Goal: Information Seeking & Learning: Learn about a topic

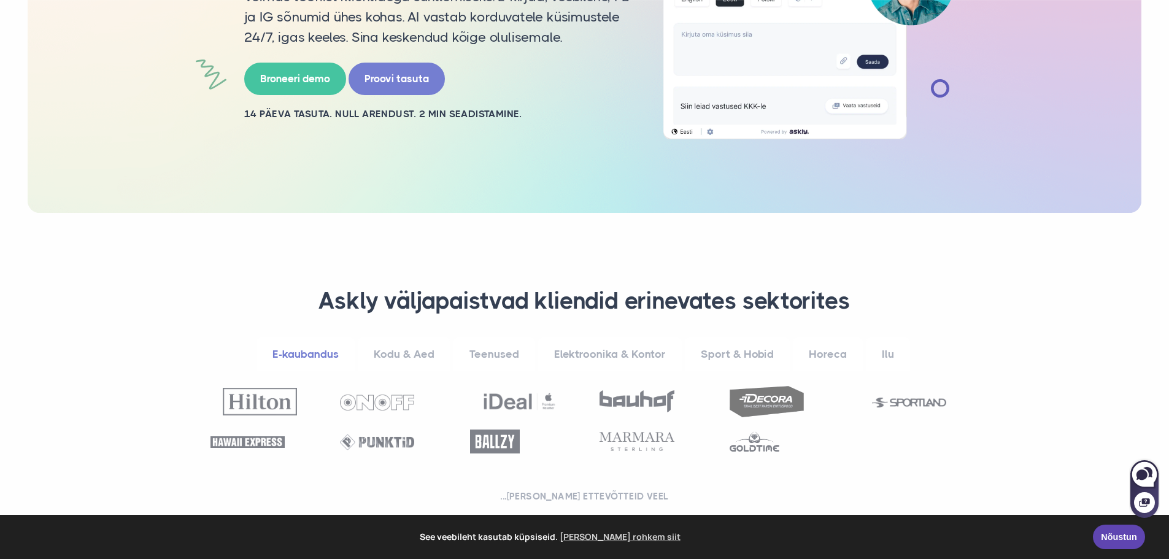
scroll to position [491, 0]
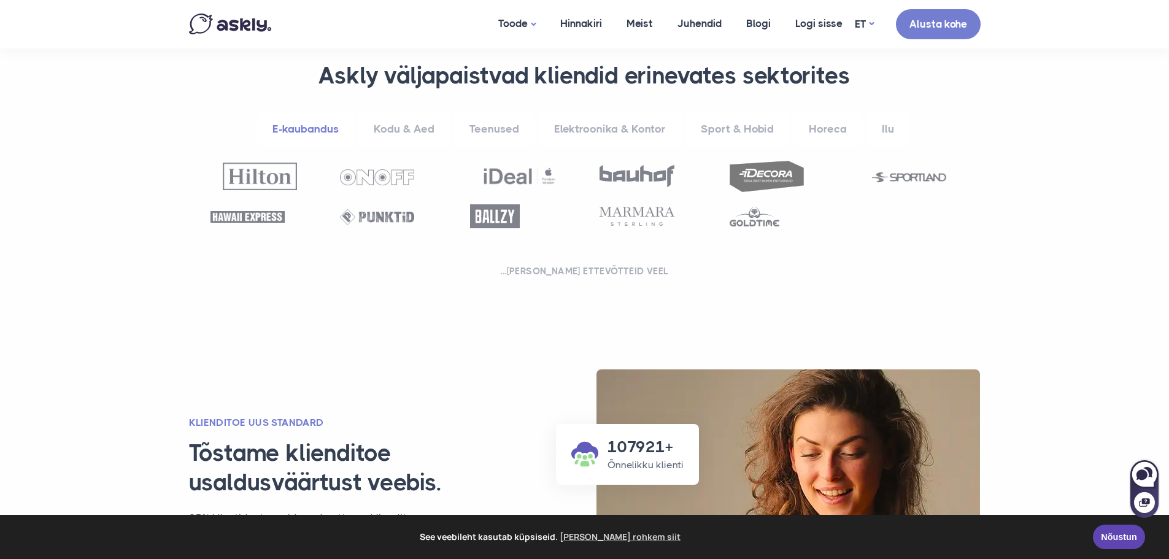
click at [415, 137] on link "Kodu & Aed" at bounding box center [404, 129] width 93 height 34
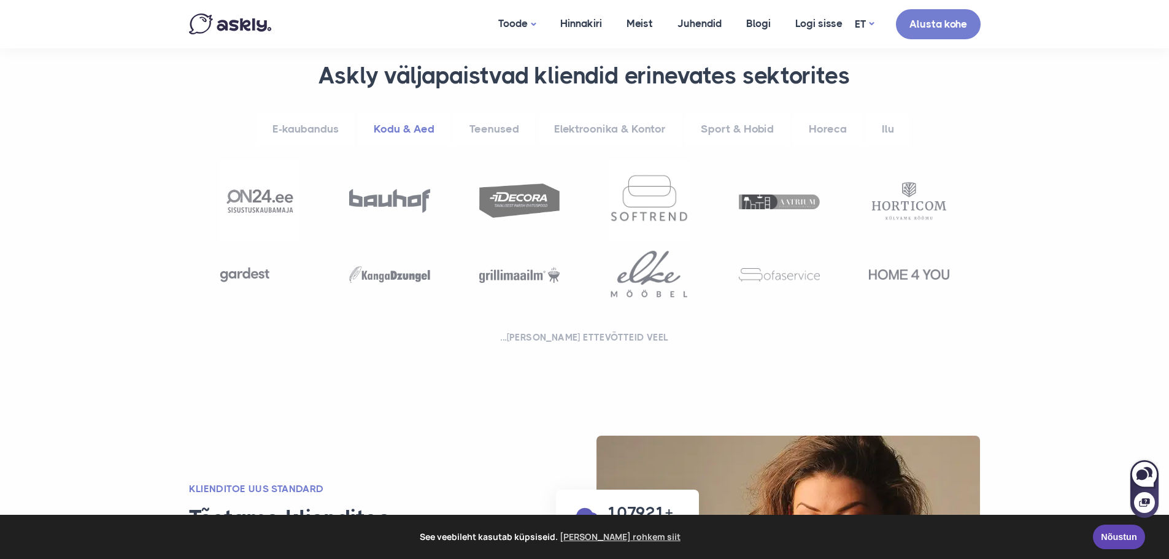
click at [303, 131] on link "E-kaubandus" at bounding box center [306, 129] width 98 height 34
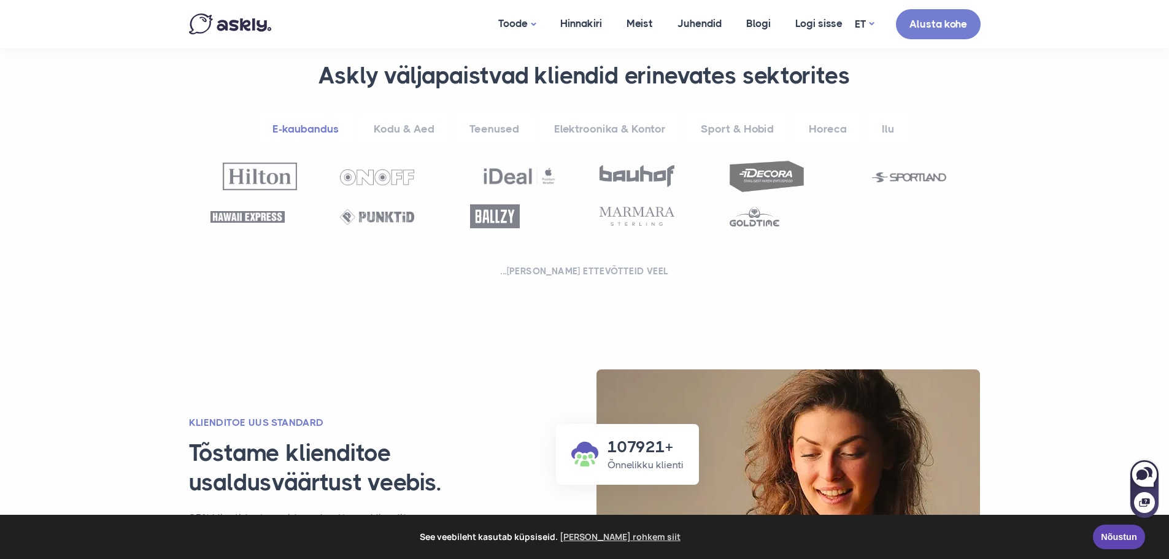
click at [488, 115] on link "Teenused" at bounding box center [495, 129] width 82 height 34
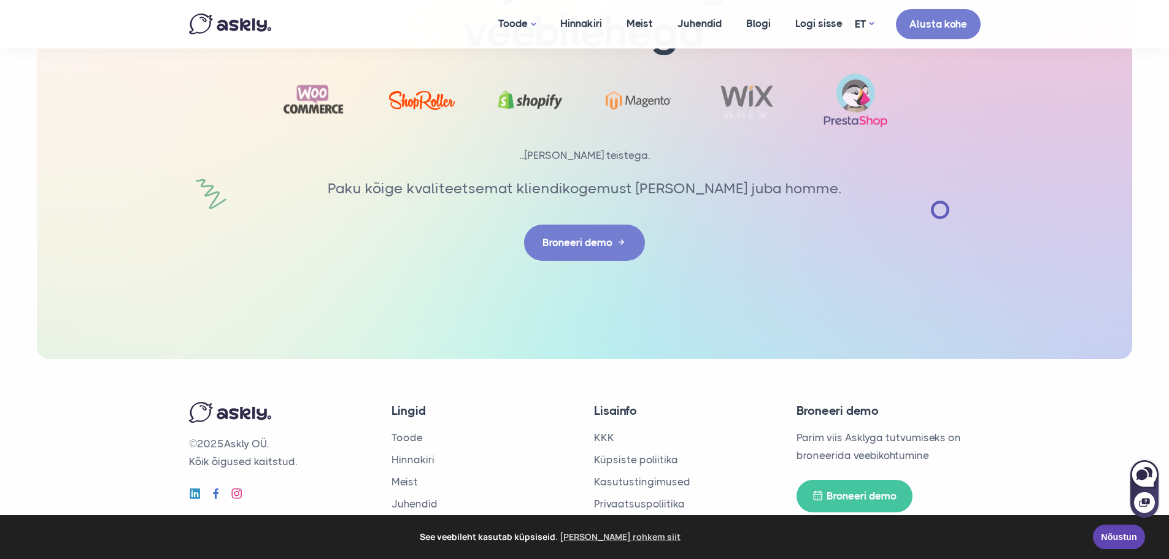
scroll to position [4054, 0]
click at [602, 431] on link "KKK" at bounding box center [604, 437] width 20 height 12
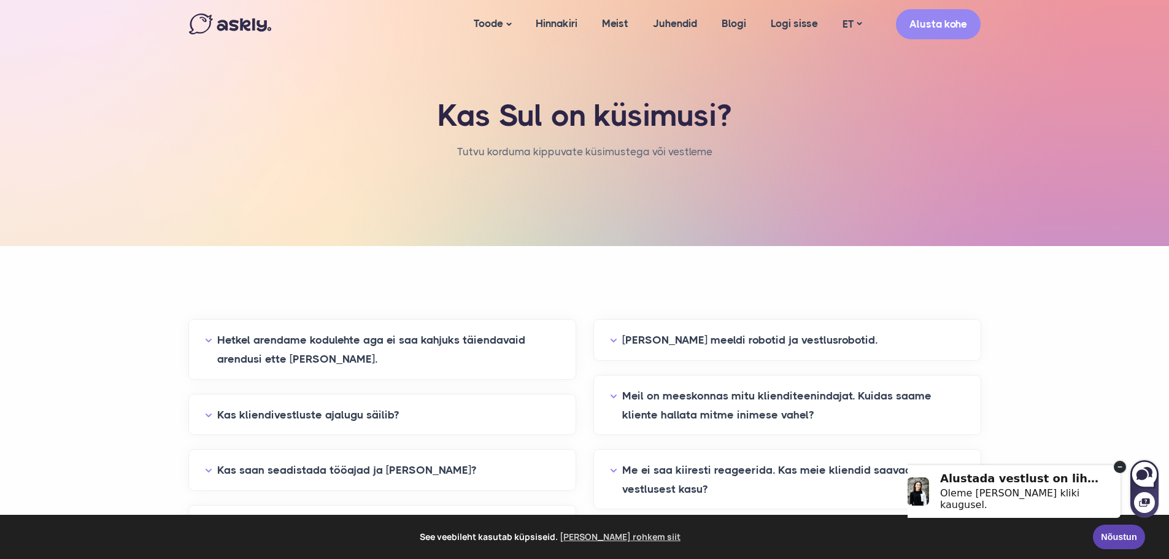
click at [1052, 292] on section "Hetkel arendame kodulehte aga ei saa kahjuks täiendavaid arendusi ette võtta. V…" at bounding box center [584, 570] width 1169 height 649
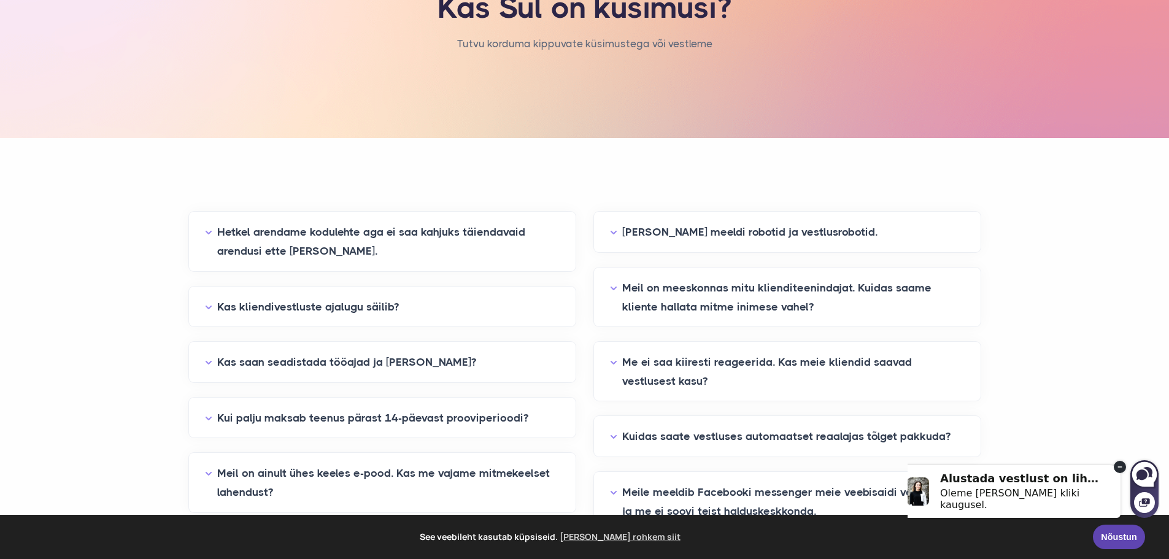
scroll to position [184, 0]
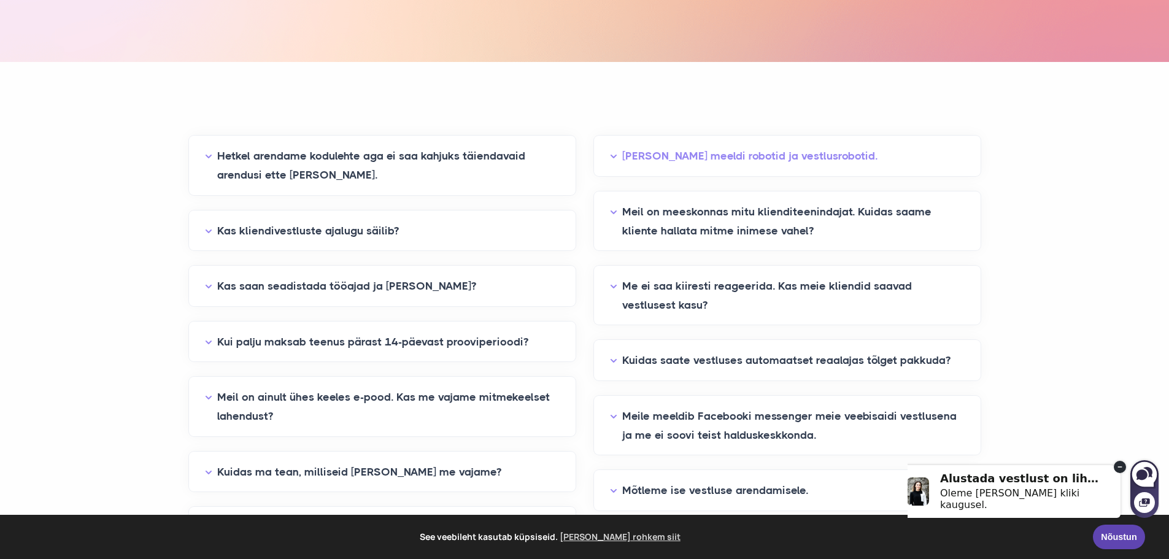
click at [744, 157] on button "Meile ei meeldi robotid ja vestlusrobotid." at bounding box center [787, 156] width 355 height 19
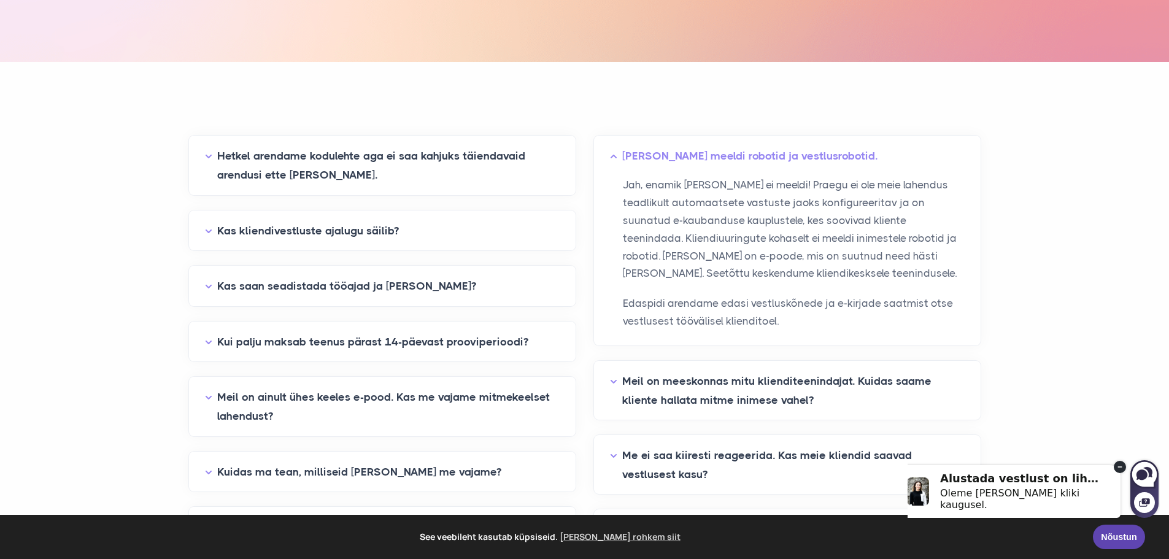
click at [744, 153] on button "Meile ei meeldi robotid ja vestlusrobotid." at bounding box center [787, 156] width 355 height 19
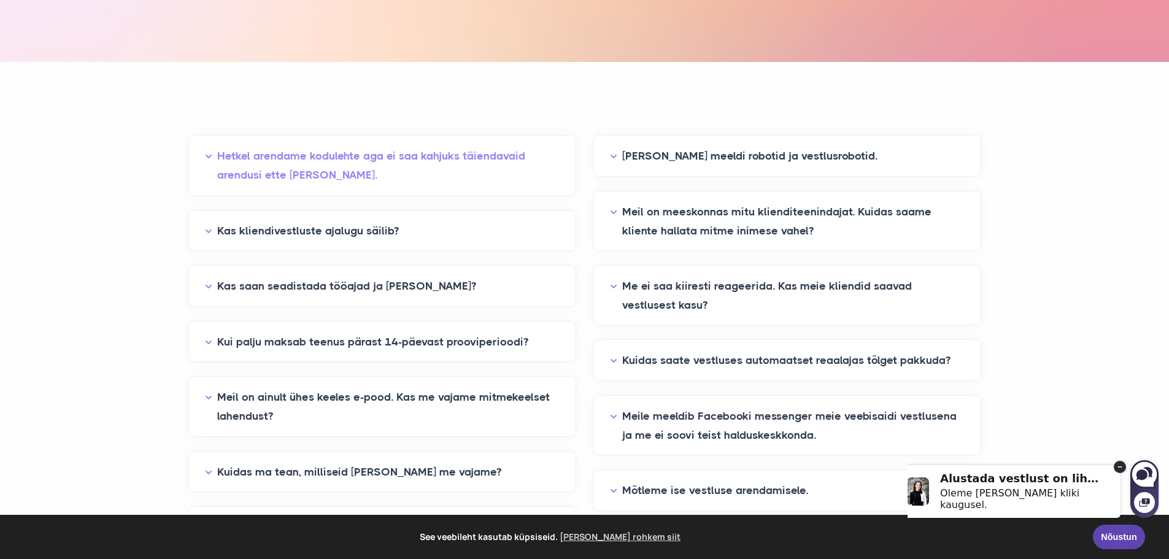
click at [284, 164] on button "Hetkel arendame kodulehte aga ei saa kahjuks täiendavaid arendusi ette võtta." at bounding box center [382, 165] width 355 height 37
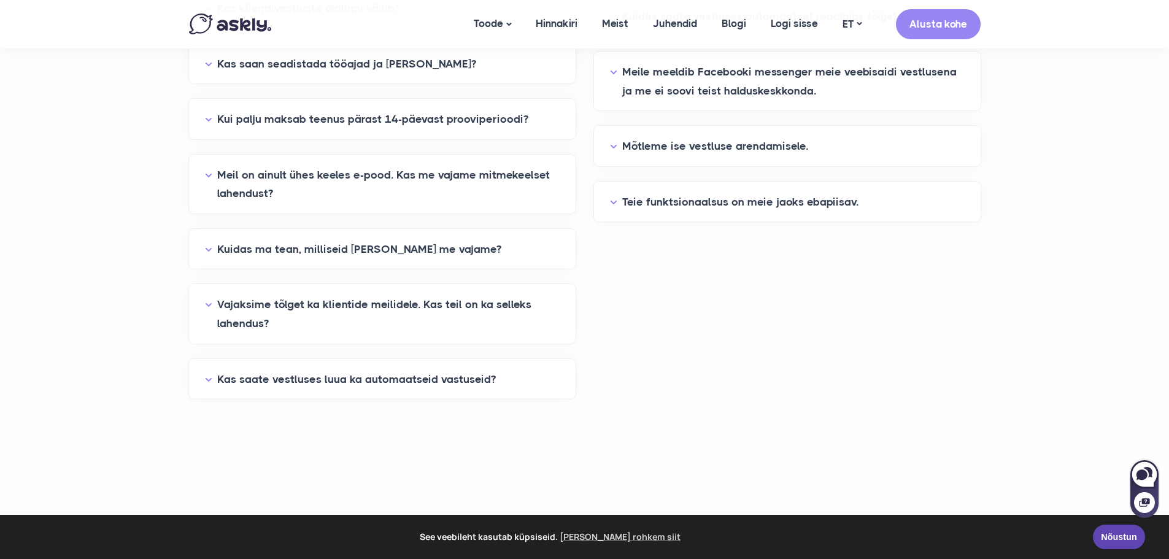
scroll to position [552, 0]
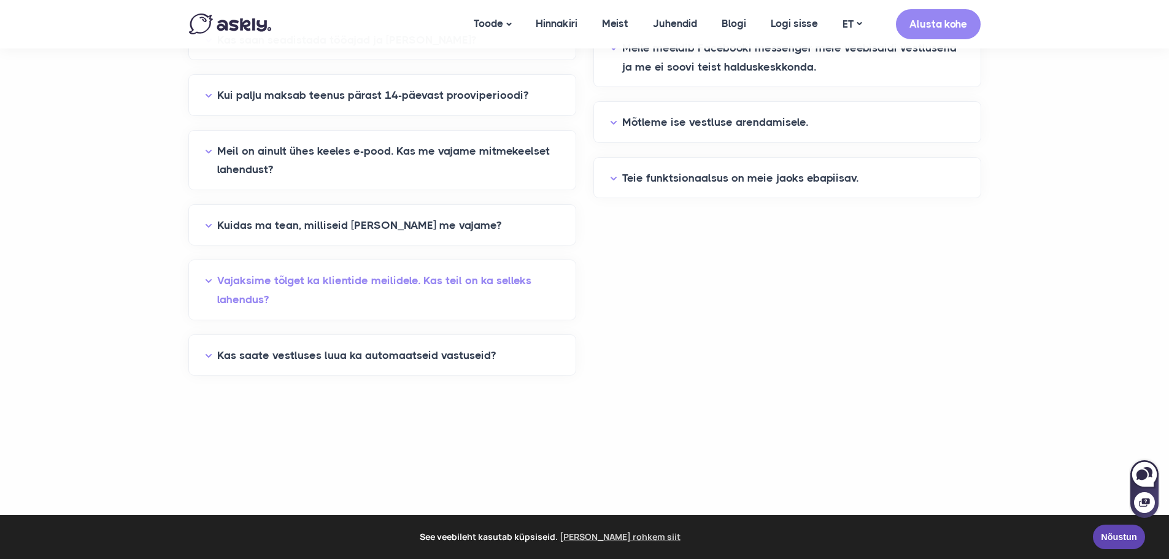
click at [339, 272] on button "Vajaksime tõlget ka klientide meilidele. Kas teil on ka selleks lahendus?" at bounding box center [382, 289] width 355 height 37
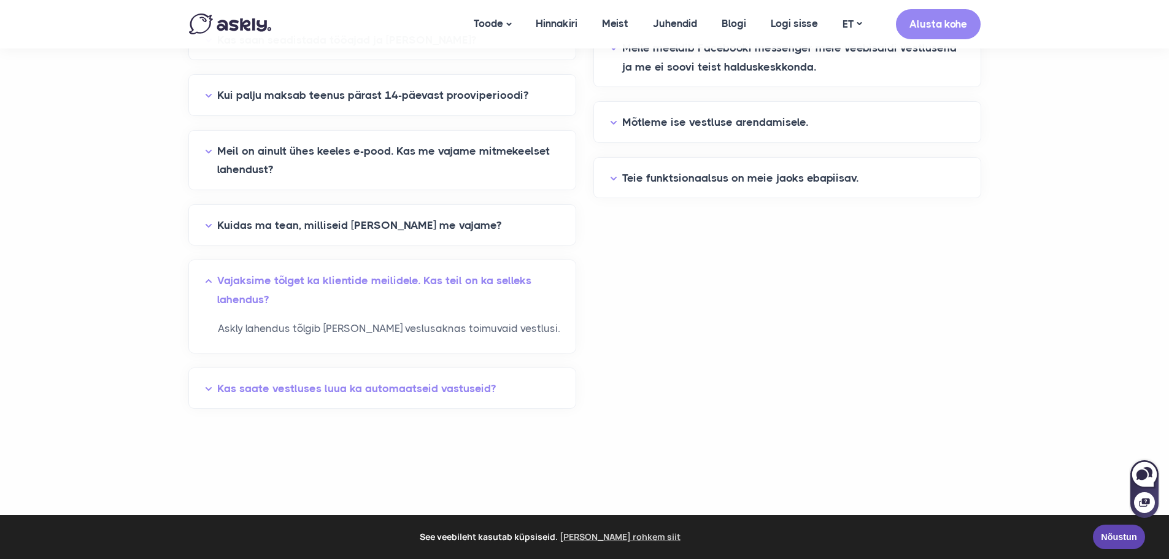
click at [459, 396] on button "Kas saate vestluses luua ka automaatseid vastuseid?" at bounding box center [382, 388] width 355 height 19
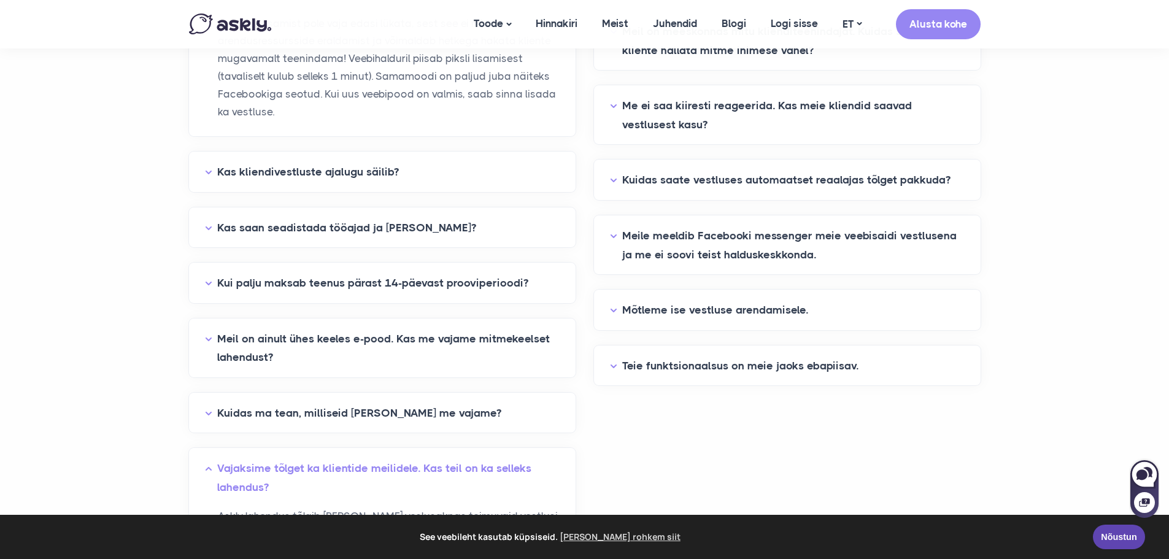
scroll to position [368, 0]
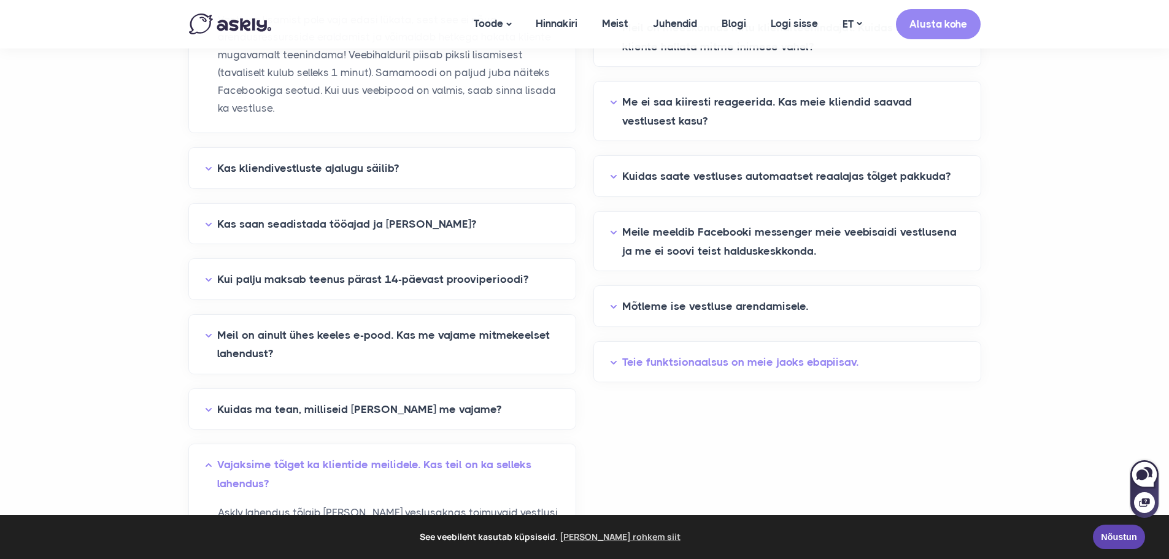
click at [682, 354] on button "Teie funktsionaalsus on meie jaoks ebapiisav." at bounding box center [787, 362] width 355 height 19
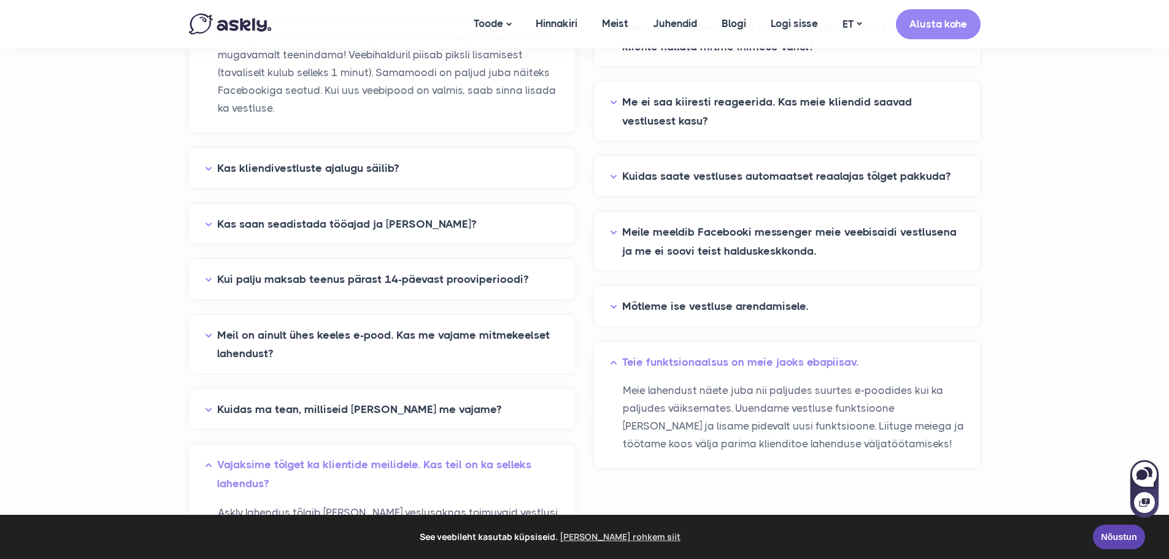
click at [682, 353] on button "Teie funktsionaalsus on meie jaoks ebapiisav." at bounding box center [787, 362] width 355 height 19
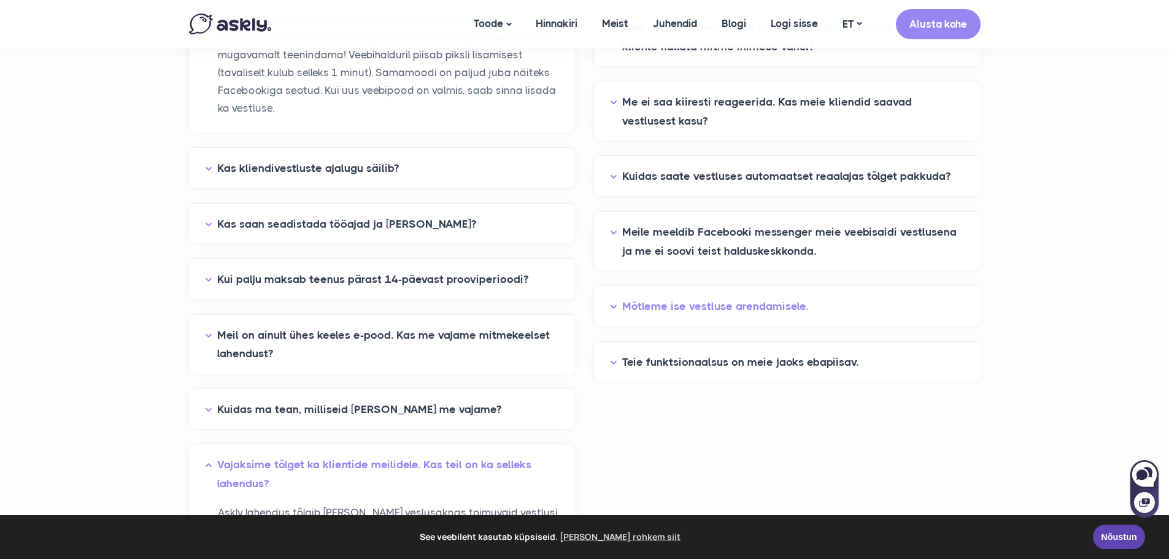
click at [680, 303] on button "Mõtleme ise vestluse arendamisele." at bounding box center [787, 306] width 355 height 19
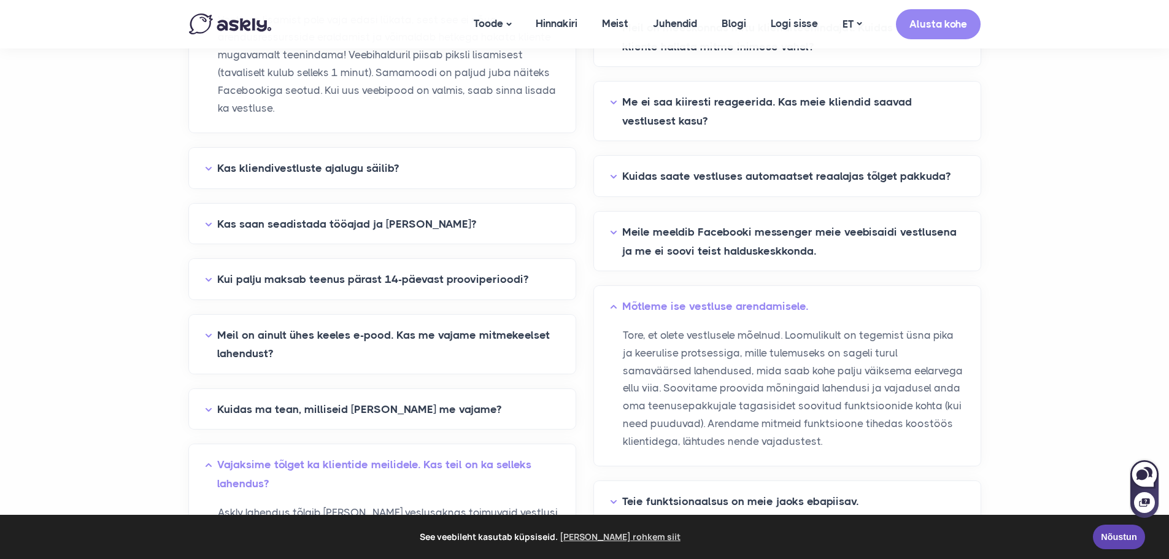
click at [680, 303] on button "Mõtleme ise vestluse arendamisele." at bounding box center [787, 306] width 355 height 19
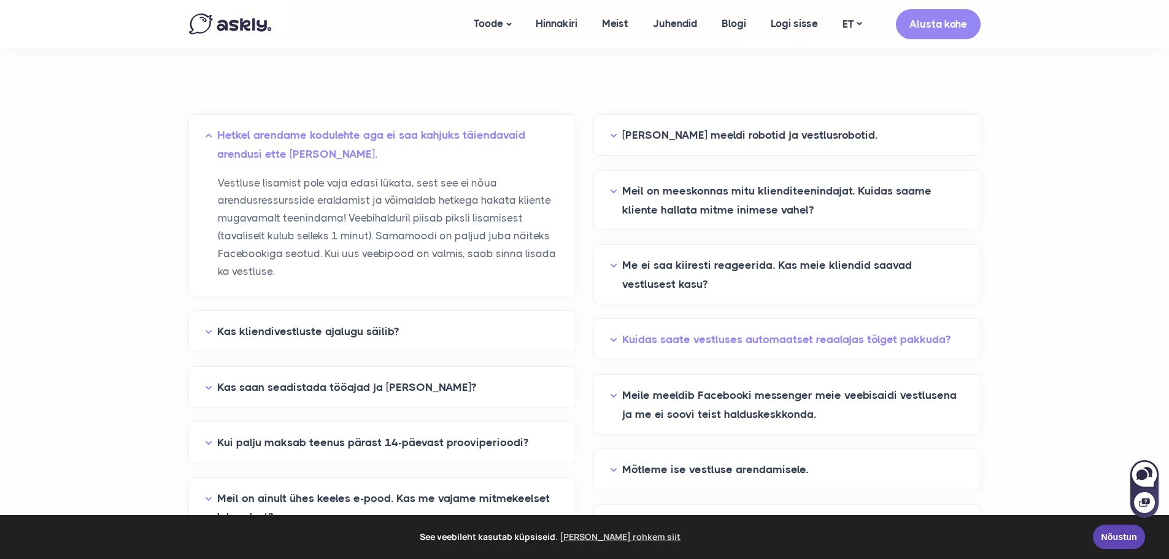
scroll to position [184, 0]
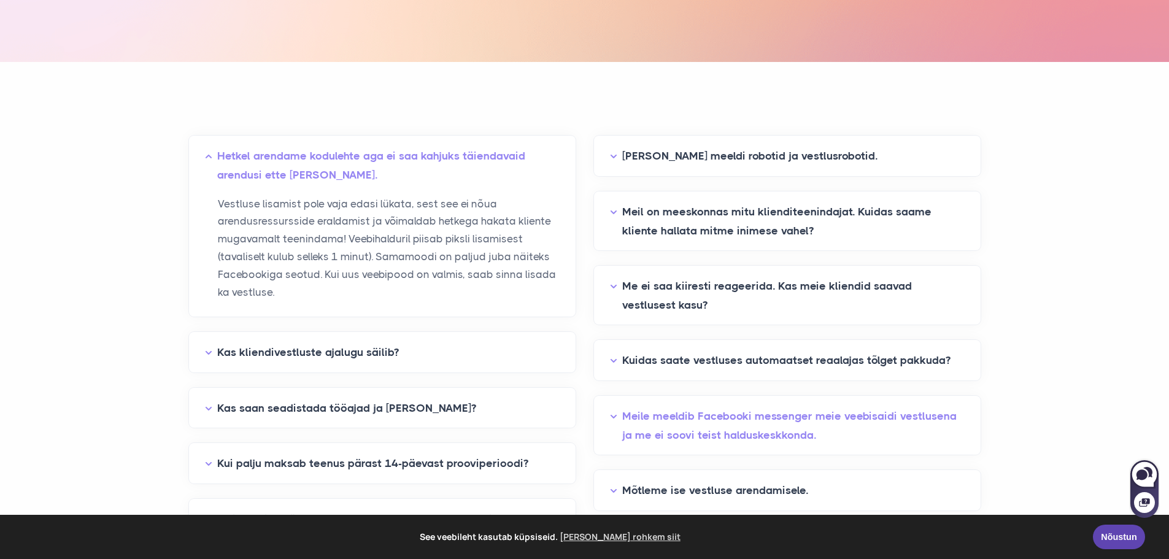
click at [668, 411] on button "Meile meeldib Facebooki messenger meie veebisaidi vestlusena ja me ei soovi tei…" at bounding box center [787, 425] width 355 height 37
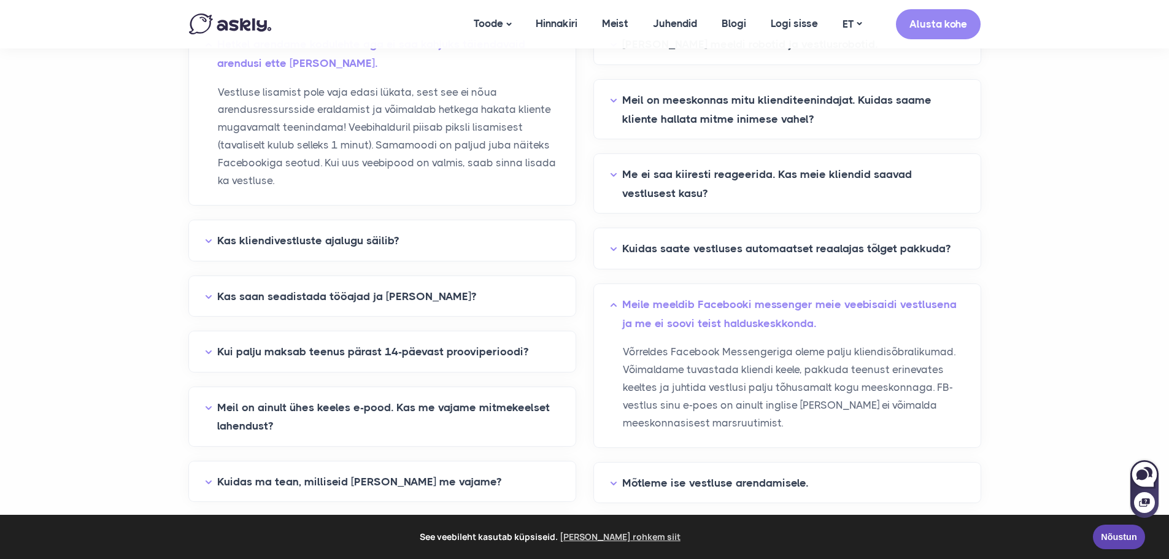
scroll to position [307, 0]
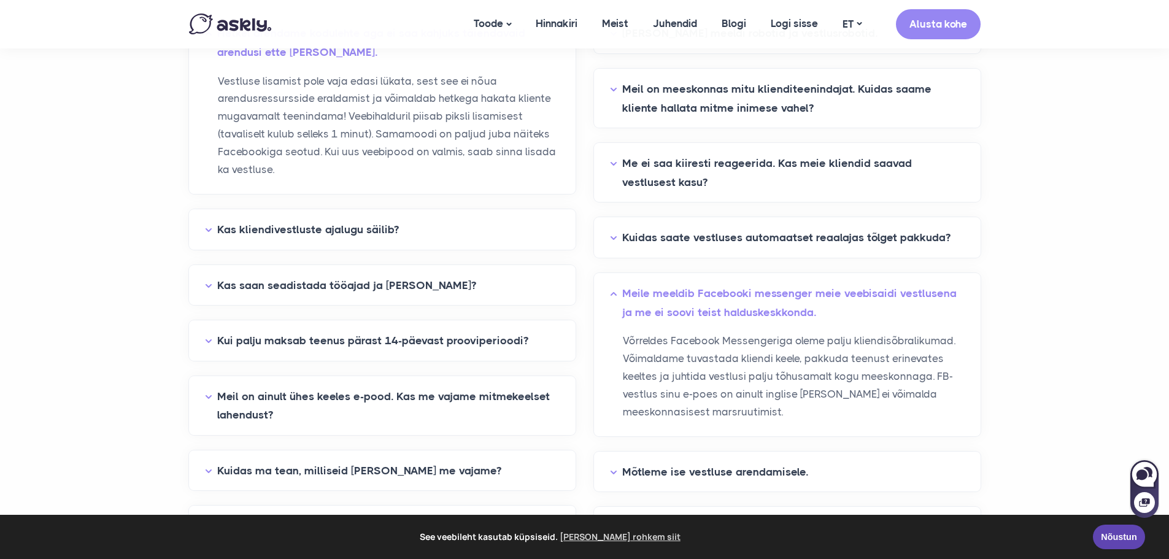
click at [683, 284] on button "Meile meeldib Facebooki messenger meie veebisaidi vestlusena ja me ei soovi tei…" at bounding box center [787, 302] width 355 height 37
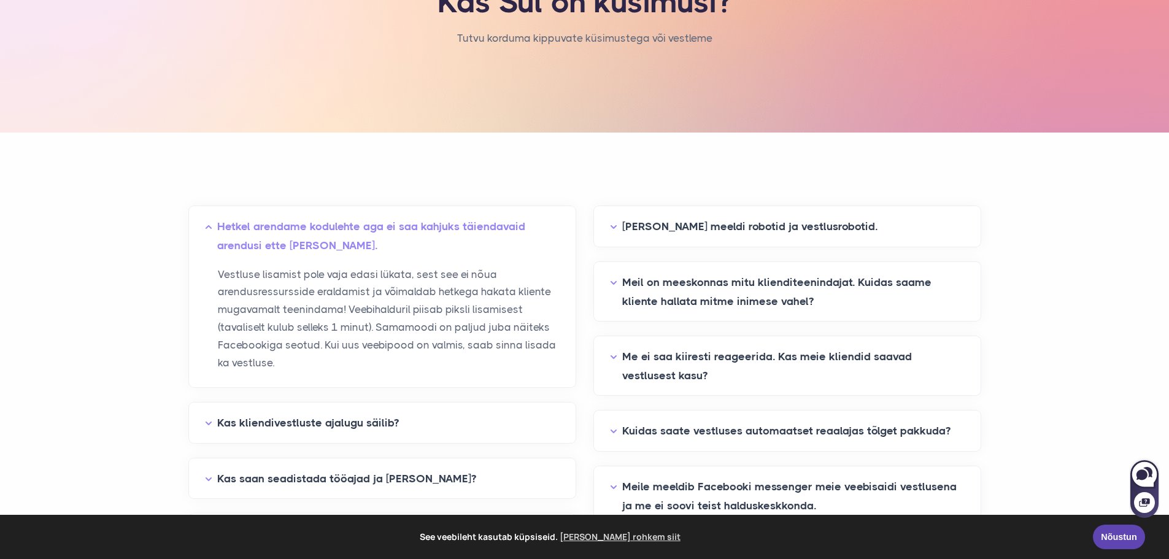
scroll to position [0, 0]
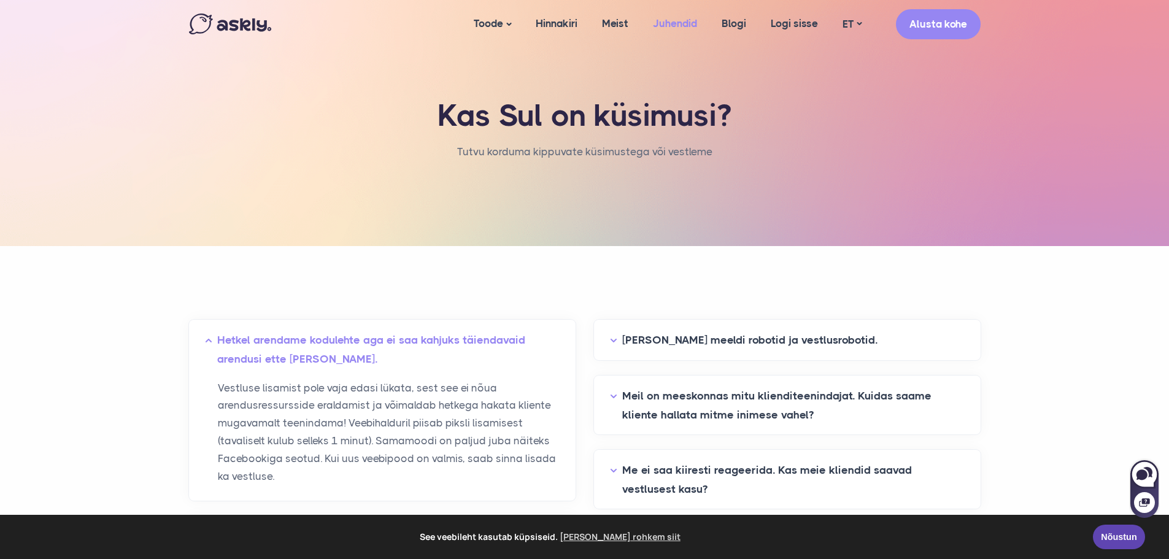
click at [657, 24] on link "Juhendid" at bounding box center [675, 23] width 69 height 47
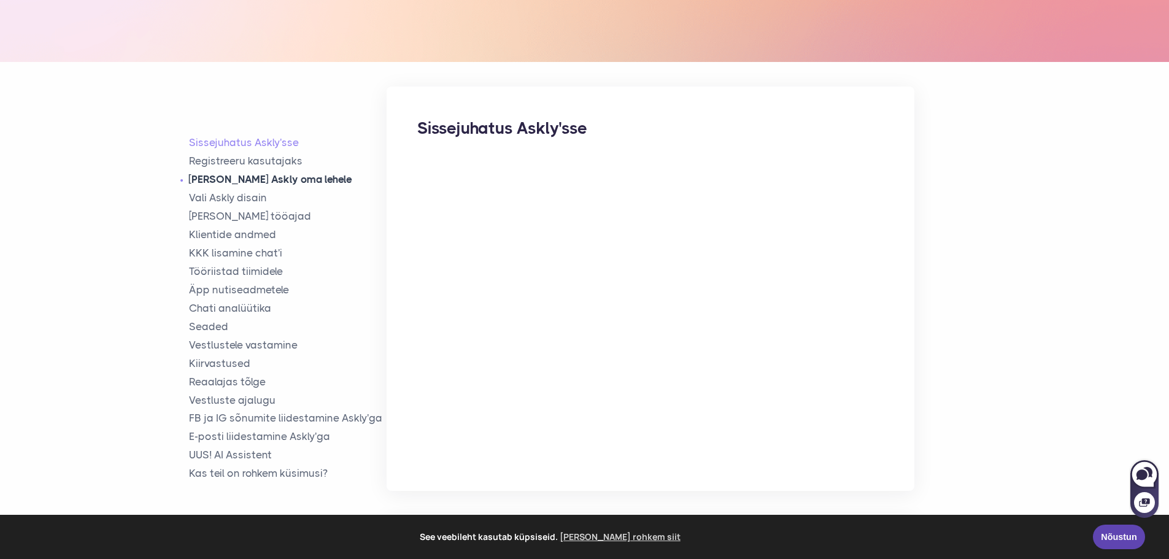
click at [235, 176] on link "[PERSON_NAME] Askly oma lehele" at bounding box center [288, 179] width 198 height 14
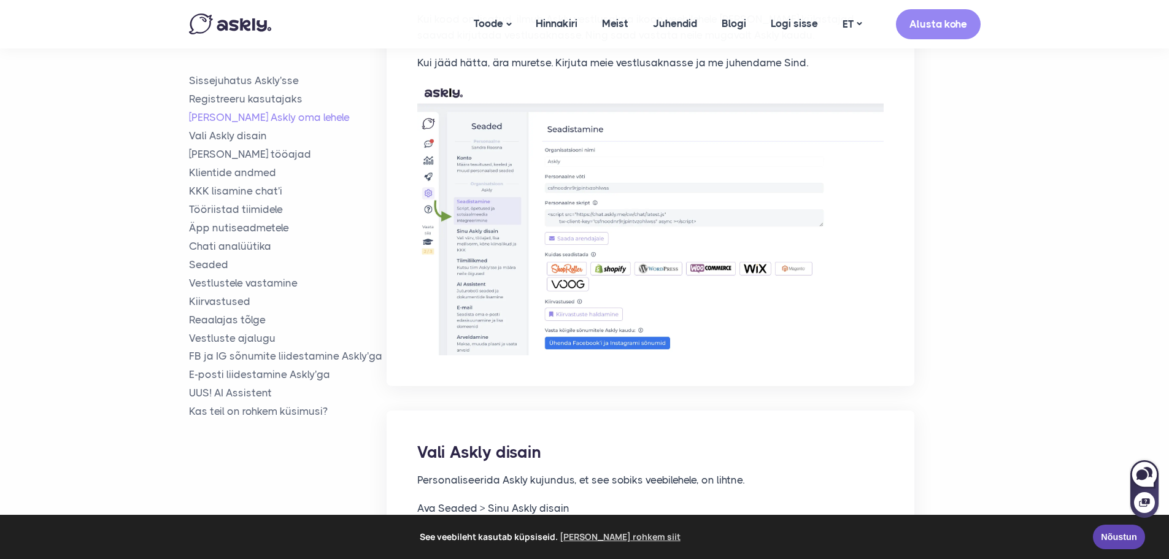
scroll to position [991, 0]
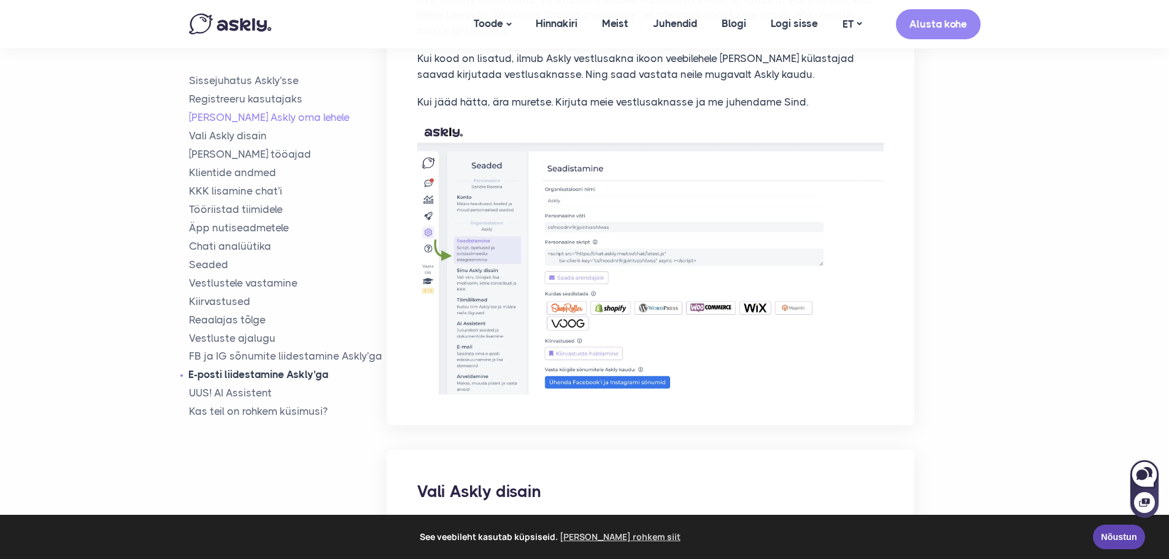
click at [223, 376] on link "E-posti liidestamine Askly'ga" at bounding box center [288, 375] width 198 height 14
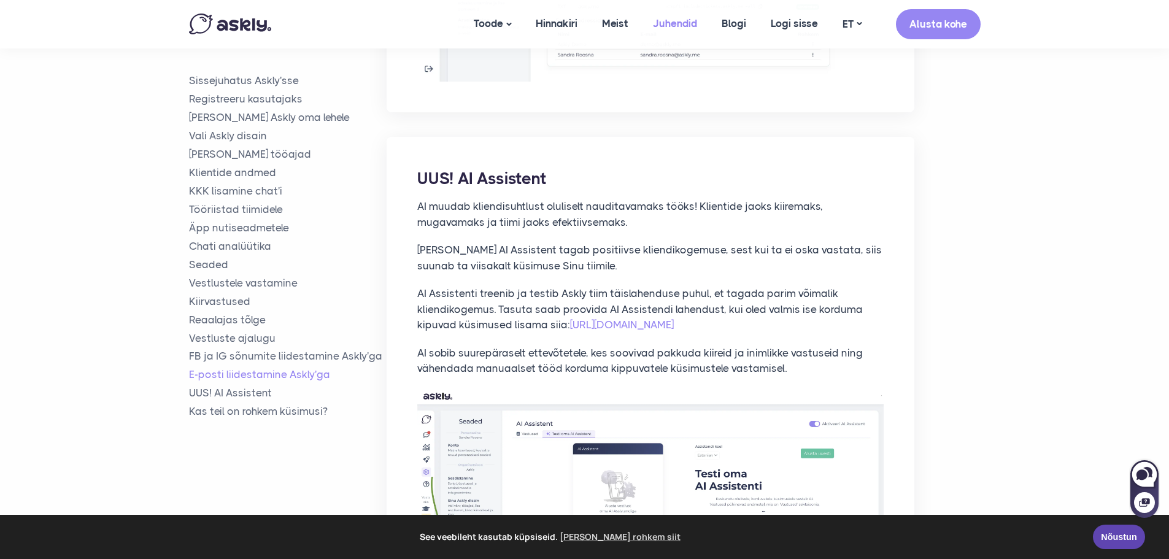
scroll to position [8642, 0]
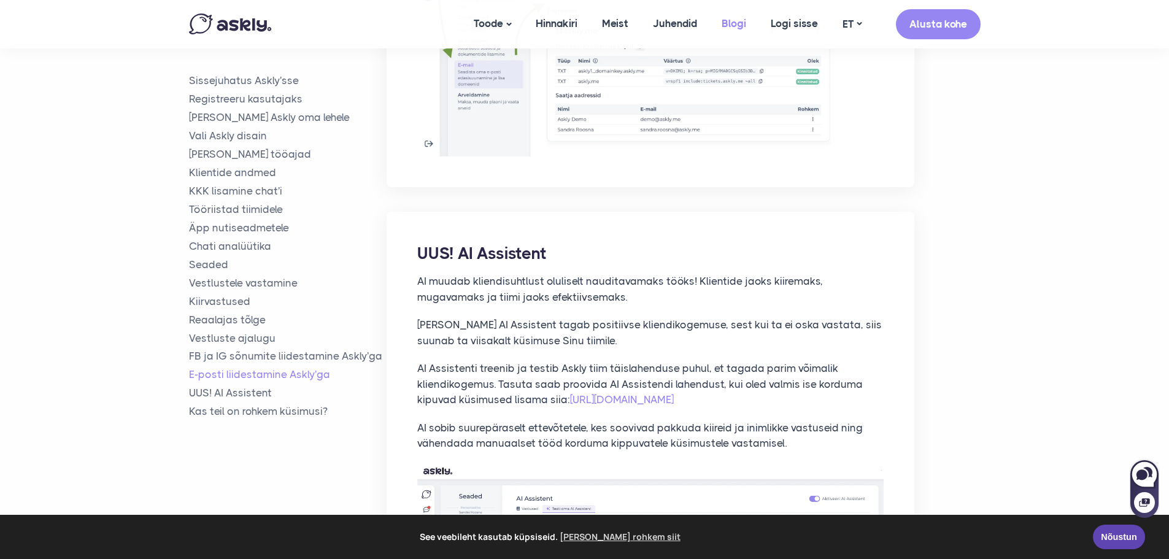
click at [727, 20] on link "Blogi" at bounding box center [733, 23] width 49 height 47
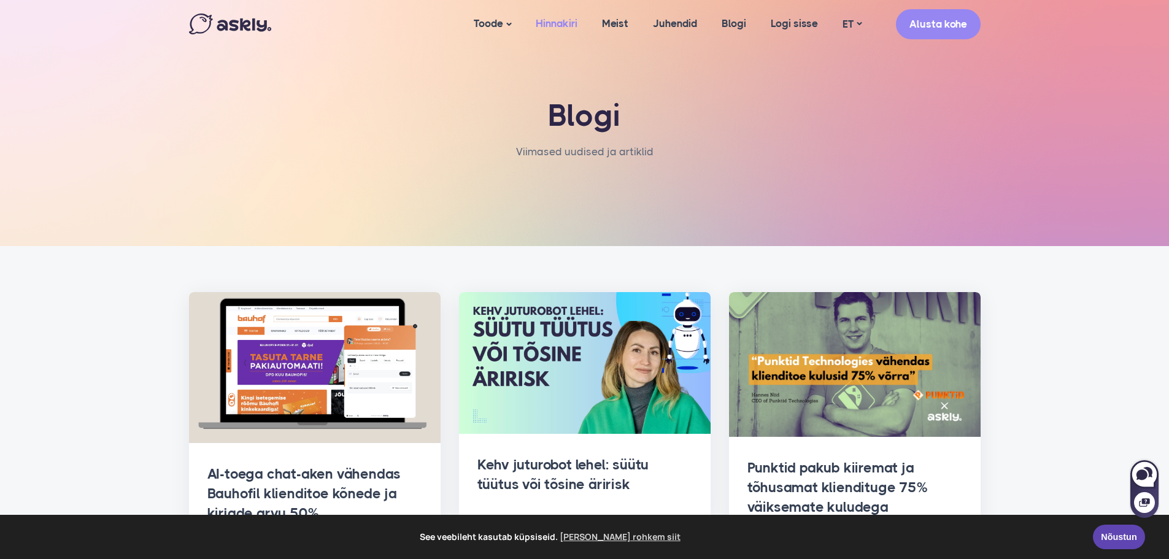
click at [560, 18] on link "Hinnakiri" at bounding box center [557, 23] width 66 height 47
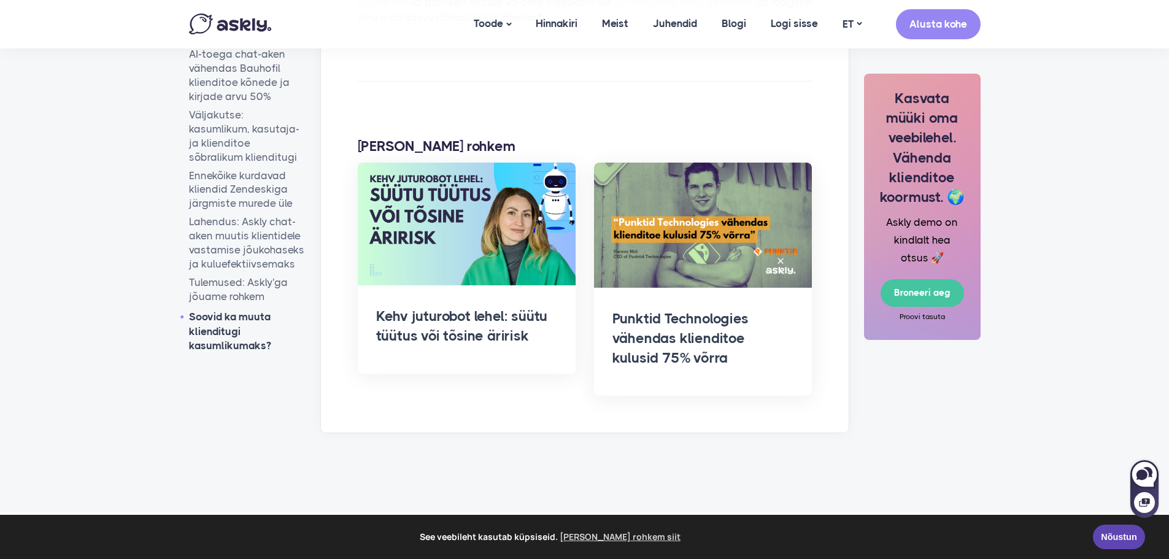
scroll to position [2776, 0]
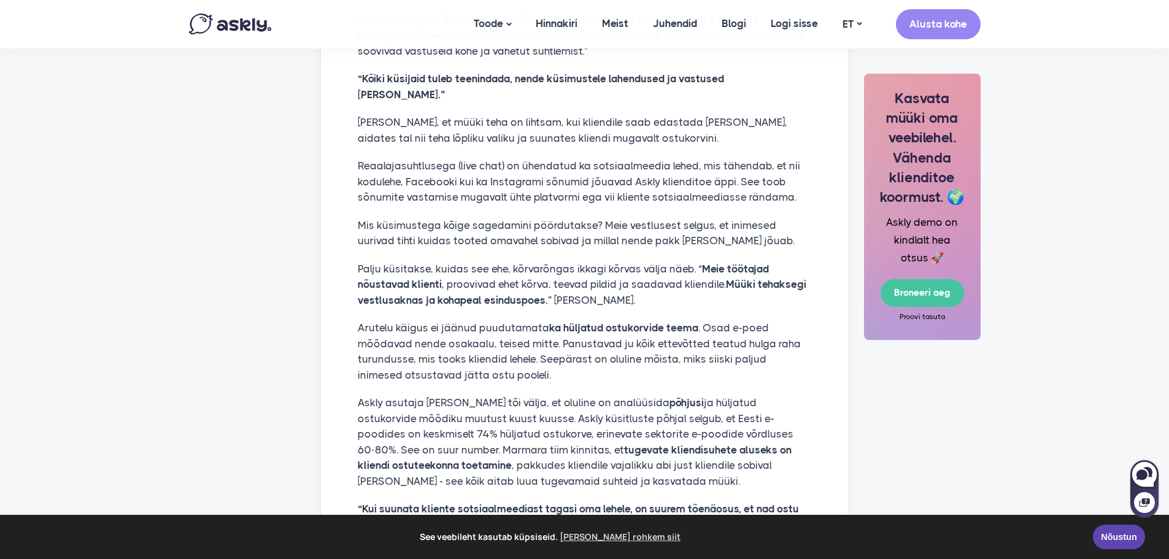
scroll to position [1350, 0]
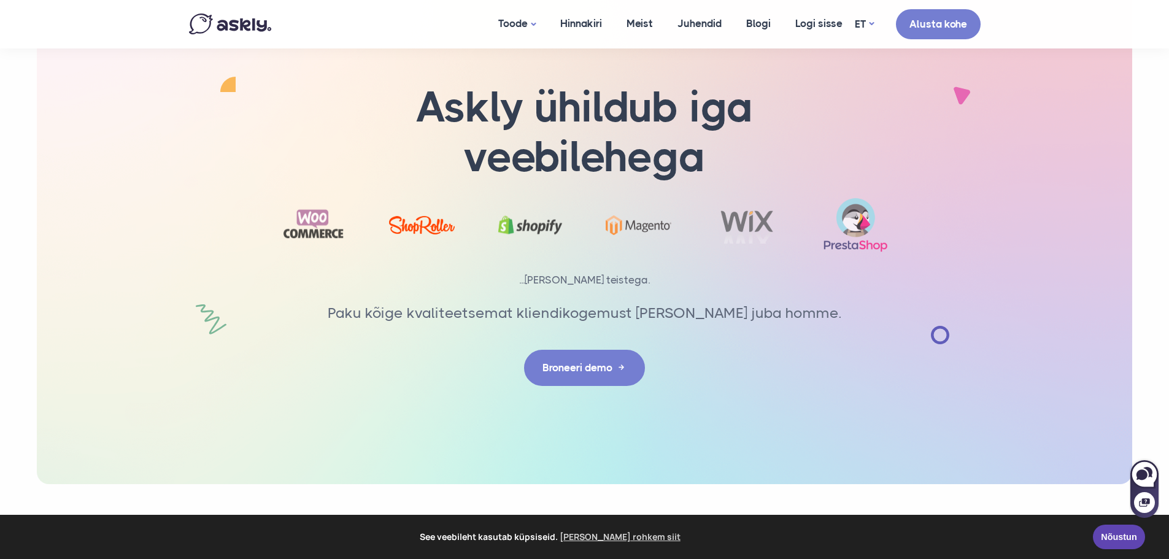
scroll to position [2075, 0]
